Goal: Transaction & Acquisition: Obtain resource

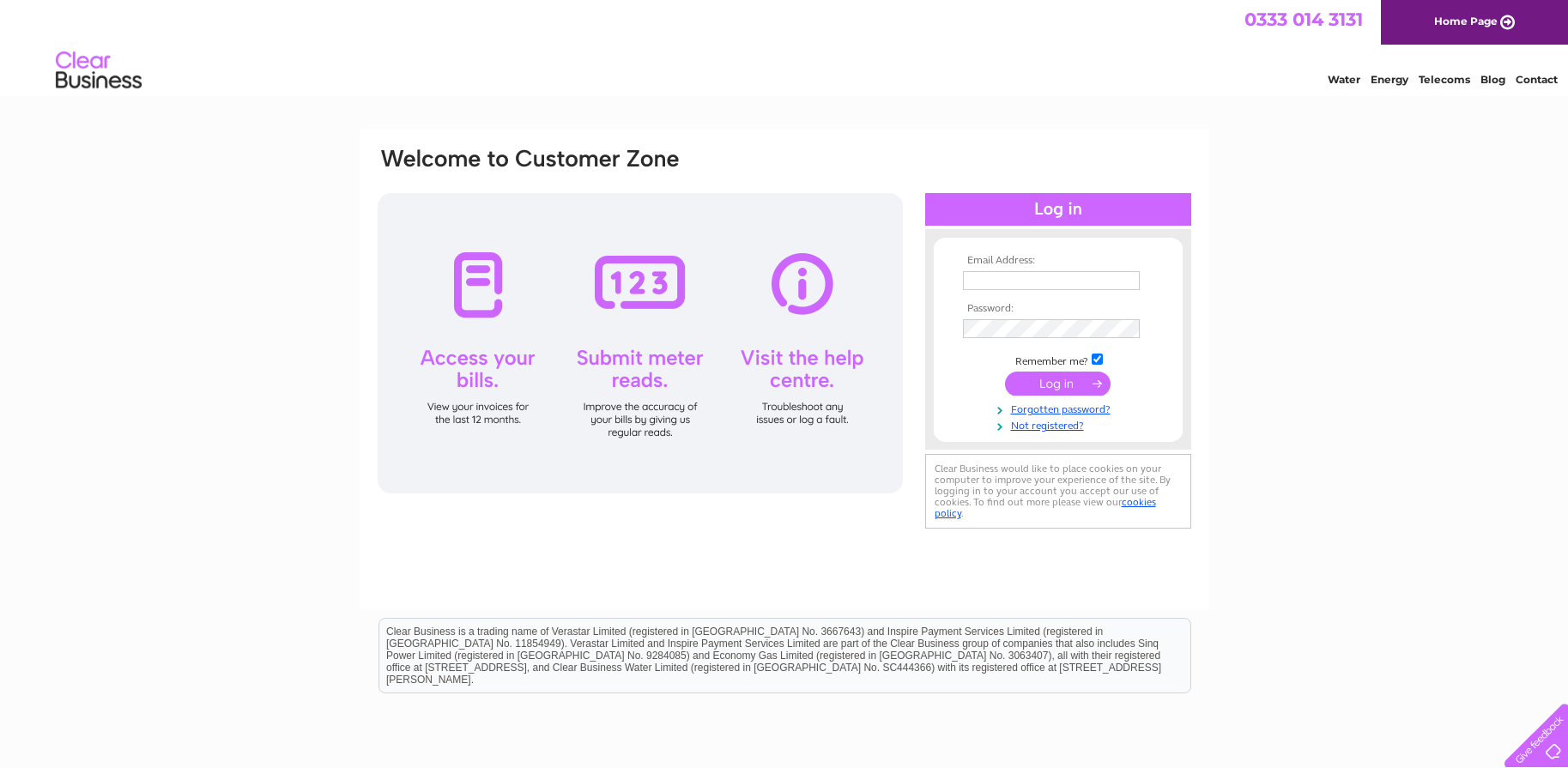
click at [983, 283] on input "text" at bounding box center [1051, 281] width 177 height 19
type input "abzladiestreasurer@gmail.com"
click at [1071, 385] on input "submit" at bounding box center [1057, 385] width 106 height 24
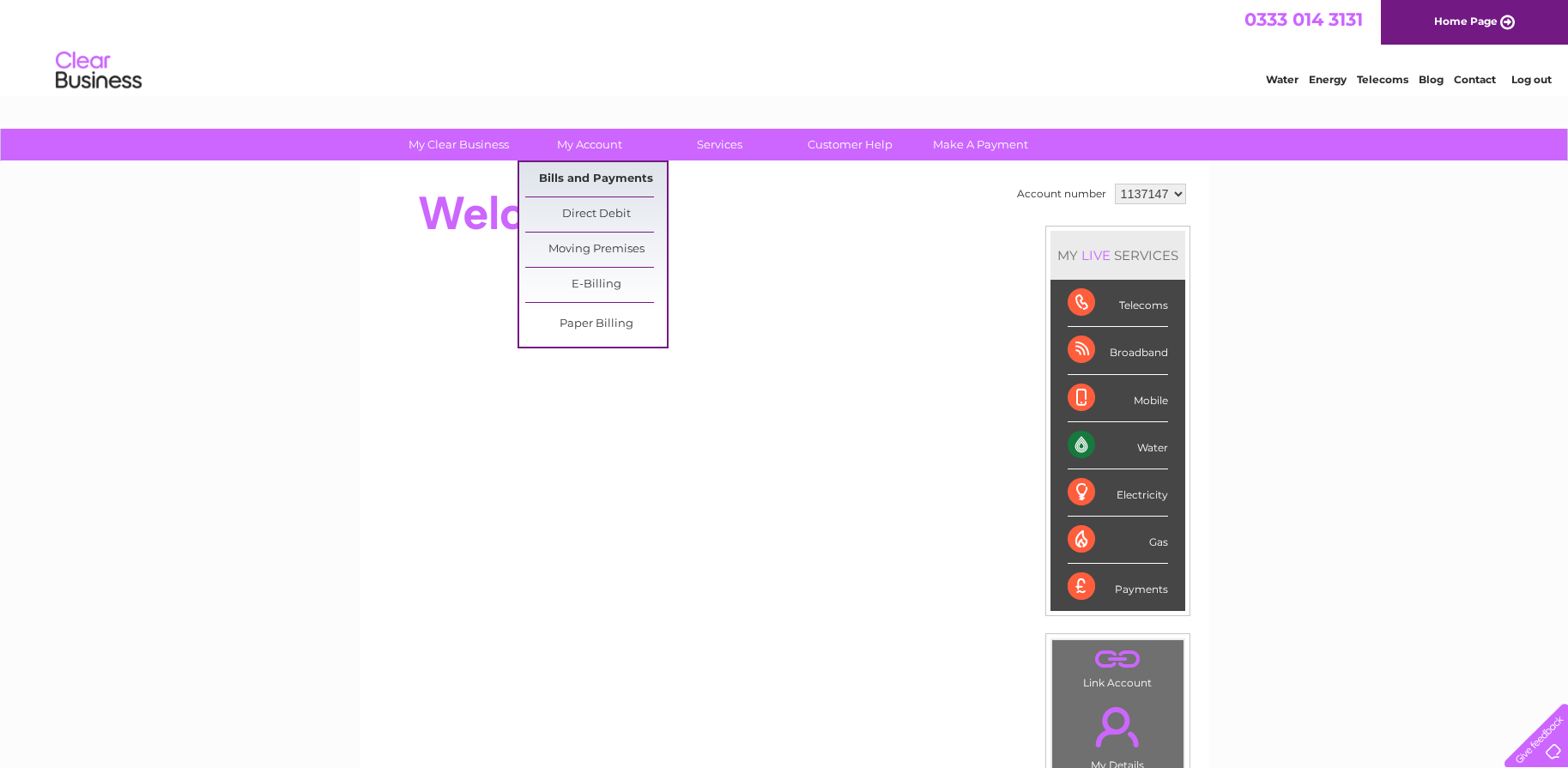
click at [592, 177] on link "Bills and Payments" at bounding box center [596, 179] width 141 height 34
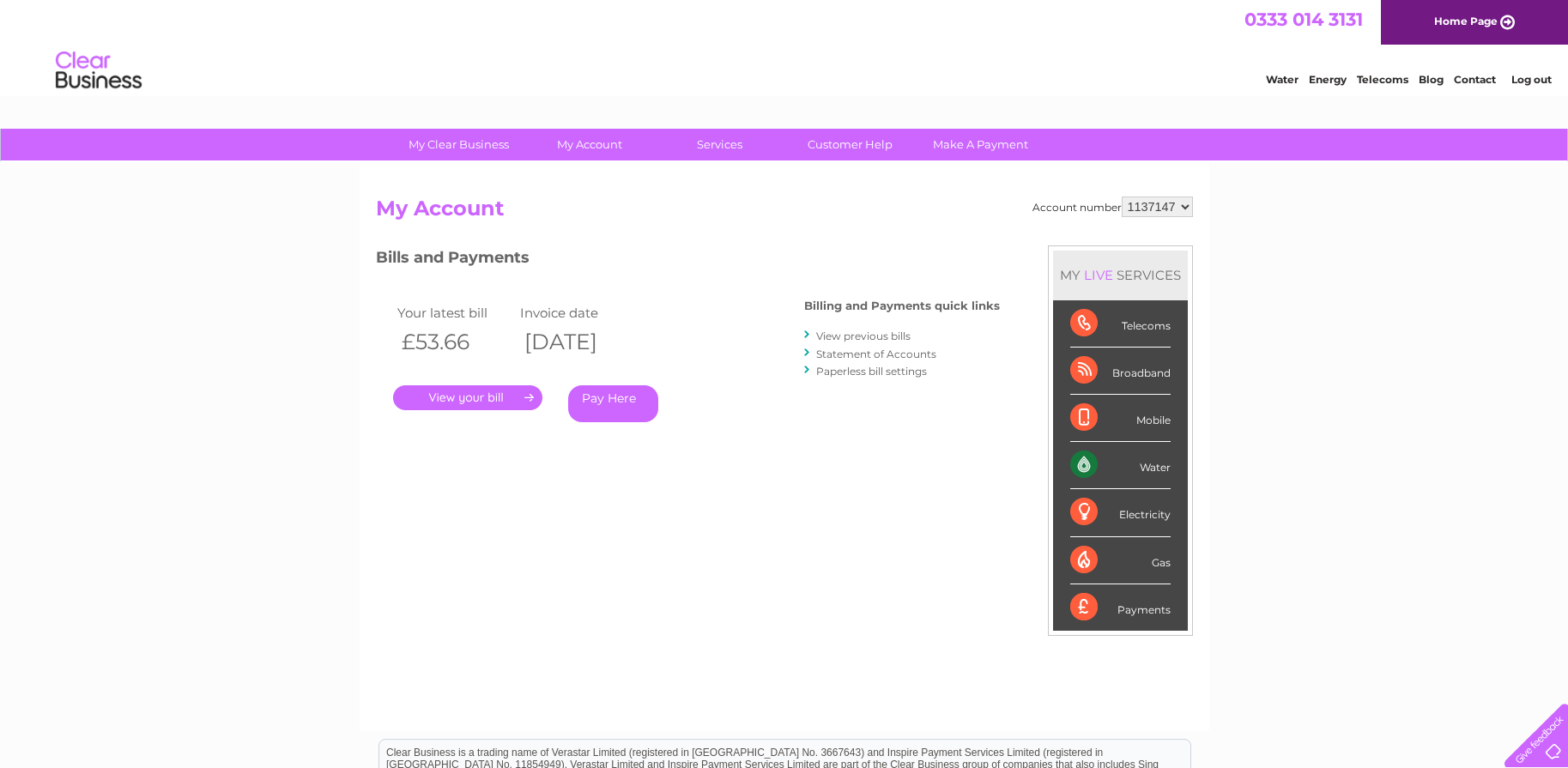
scroll to position [1, 0]
click at [484, 398] on link "." at bounding box center [467, 397] width 149 height 24
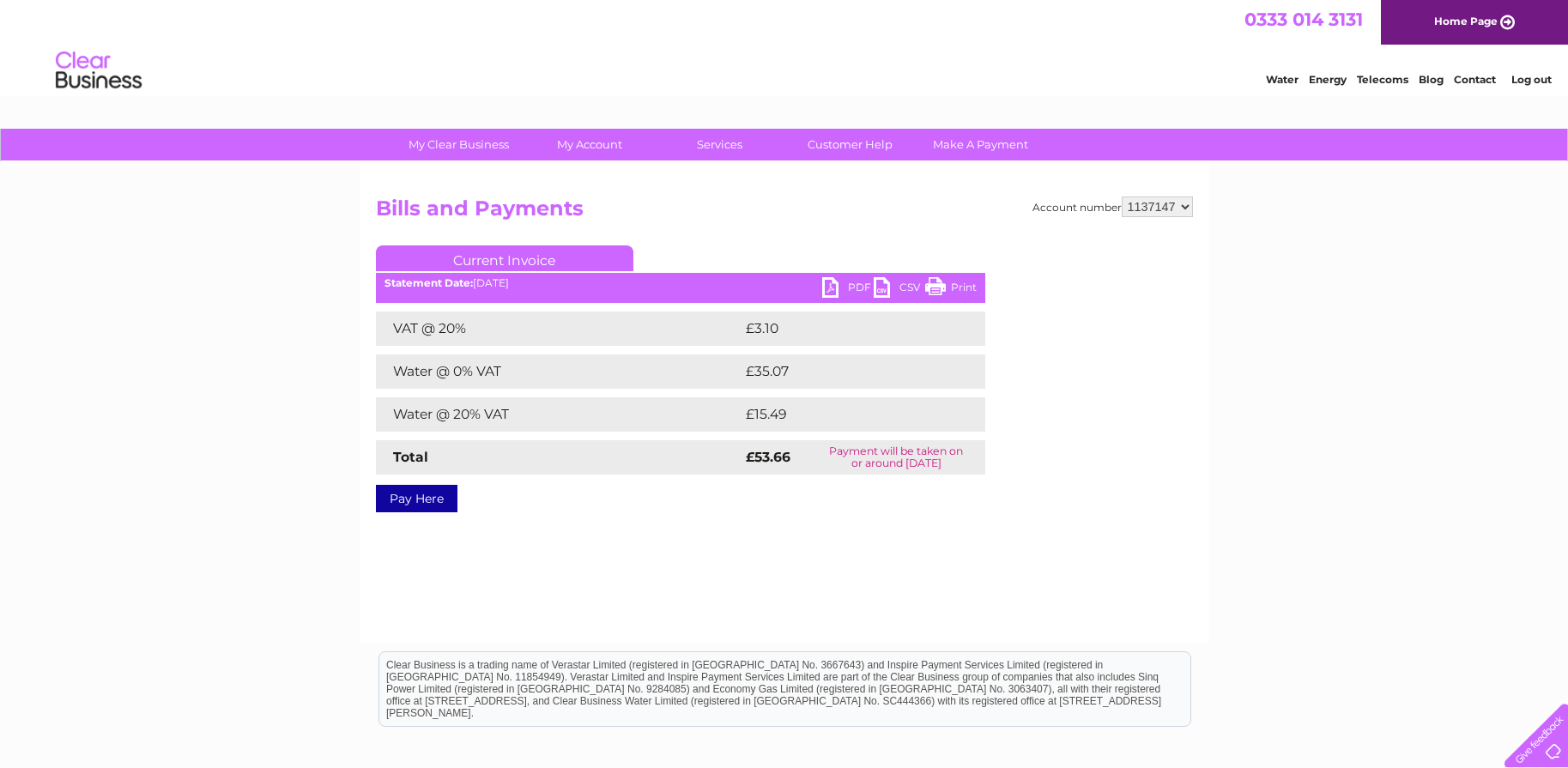
click at [520, 258] on link "Current Invoice" at bounding box center [504, 258] width 257 height 25
click at [982, 226] on h2 "Bills and Payments" at bounding box center [784, 212] width 817 height 33
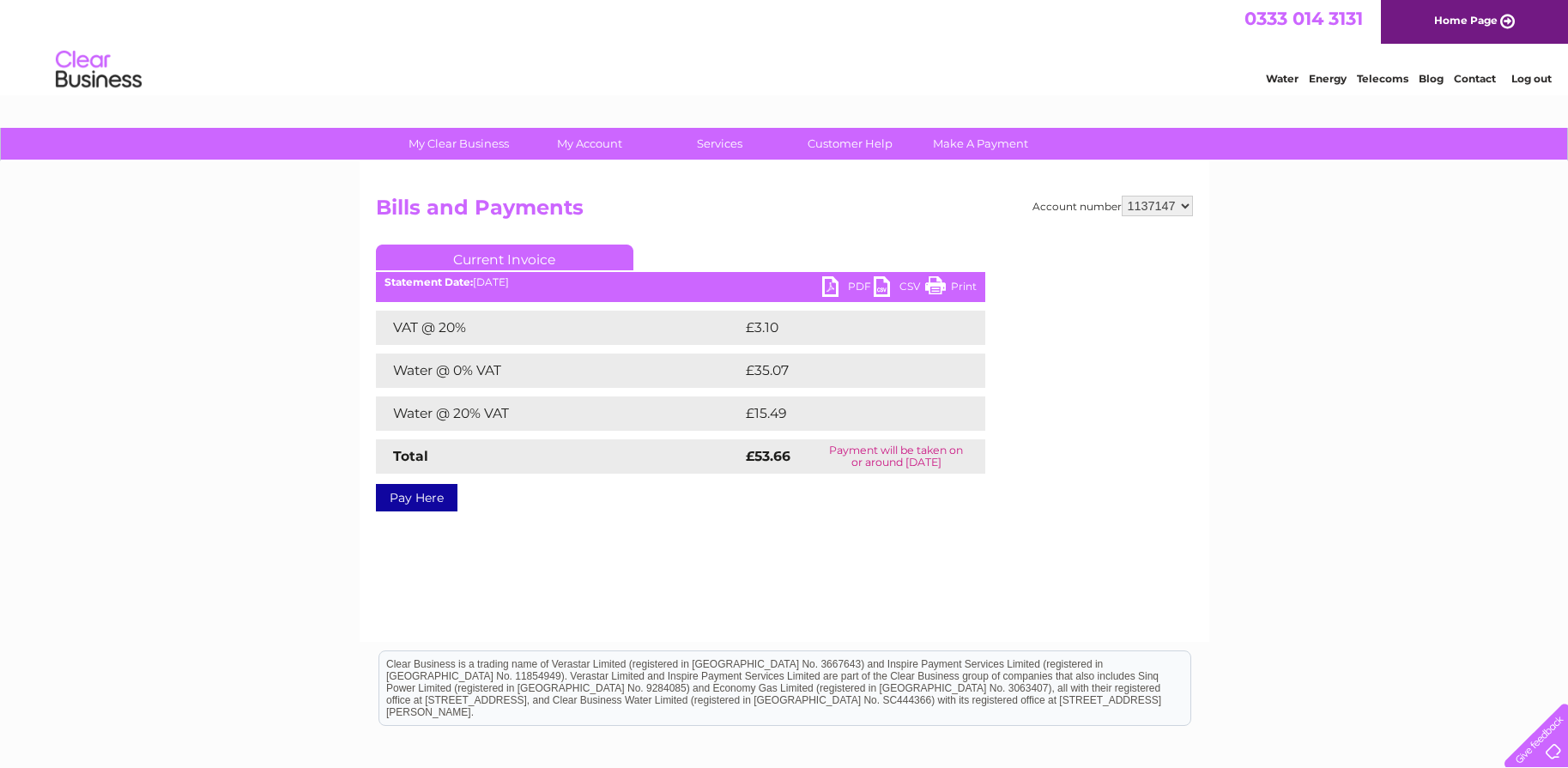
click at [499, 256] on link "Current Invoice" at bounding box center [504, 257] width 257 height 25
click at [453, 283] on b "Statement Date:" at bounding box center [429, 282] width 89 height 13
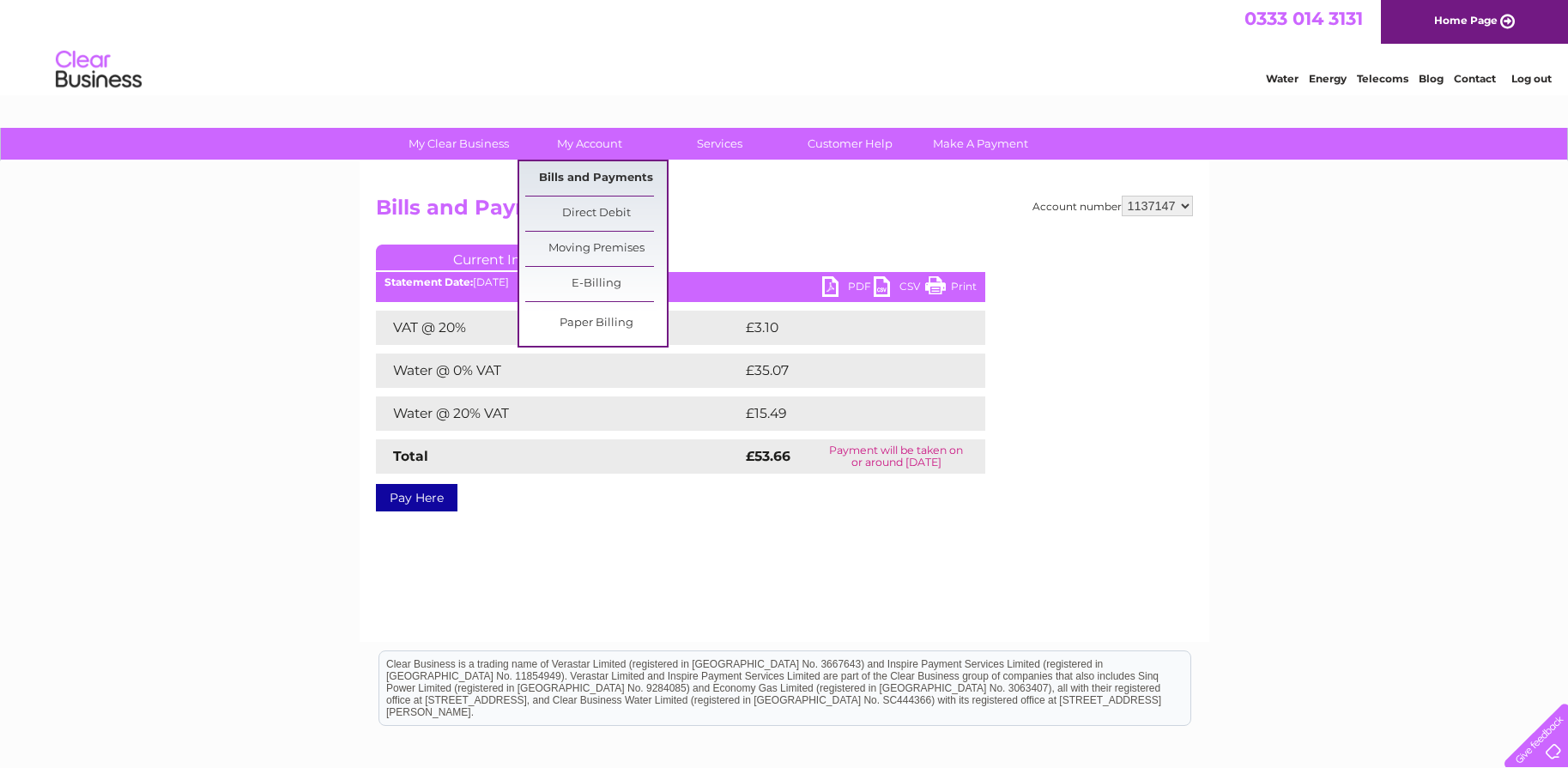
click at [629, 180] on link "Bills and Payments" at bounding box center [596, 178] width 141 height 34
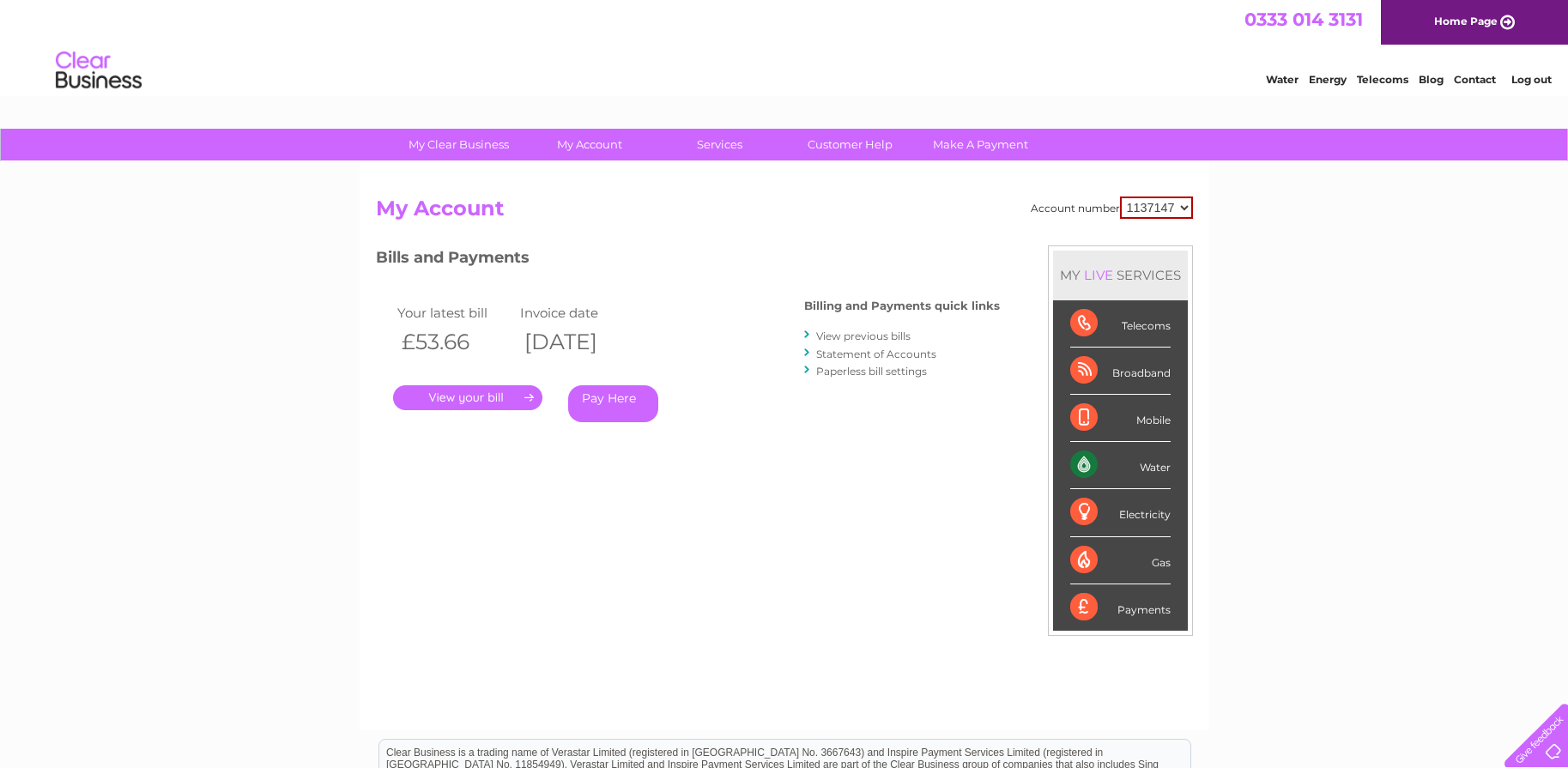
click at [892, 334] on link "View previous bills" at bounding box center [864, 336] width 94 height 13
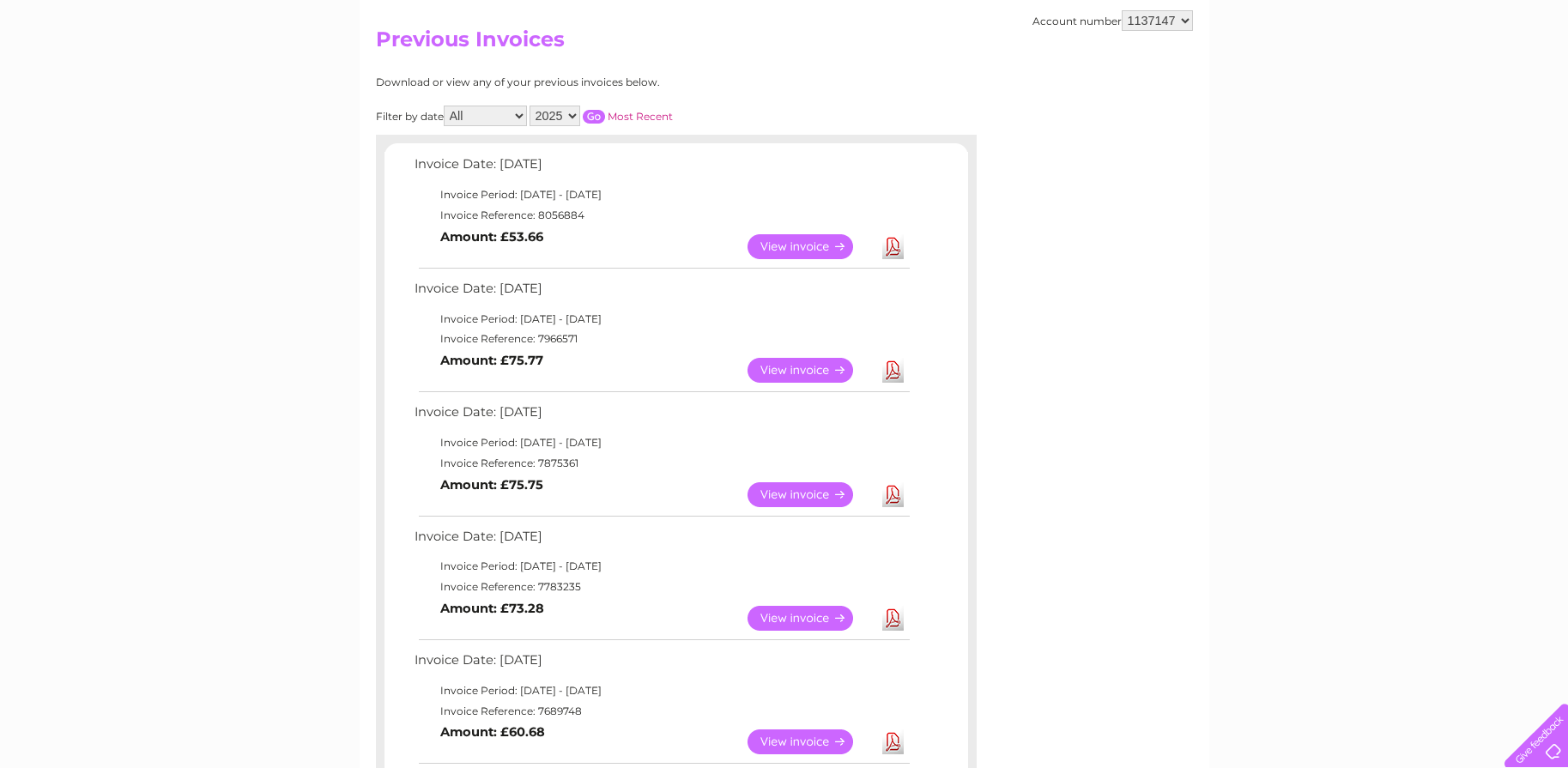
scroll to position [171, 0]
click at [885, 495] on link "Download" at bounding box center [894, 493] width 22 height 24
click at [900, 375] on link "Download" at bounding box center [894, 368] width 22 height 24
